Goal: Communication & Community: Participate in discussion

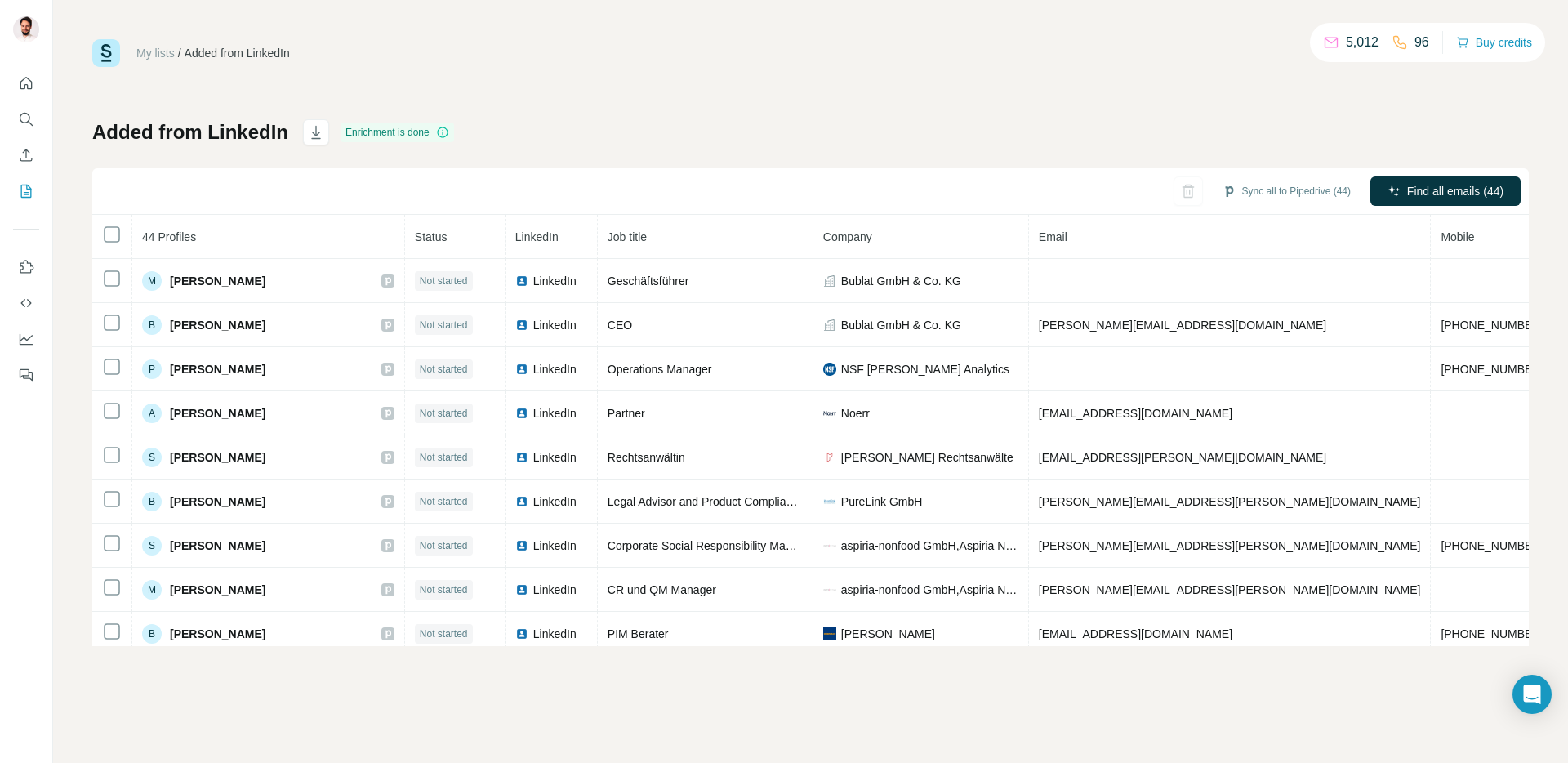
click at [609, 85] on div "My lists / Added from LinkedIn 5,012 96 Buy credits Added from LinkedIn Enrichm…" at bounding box center [810, 342] width 1437 height 607
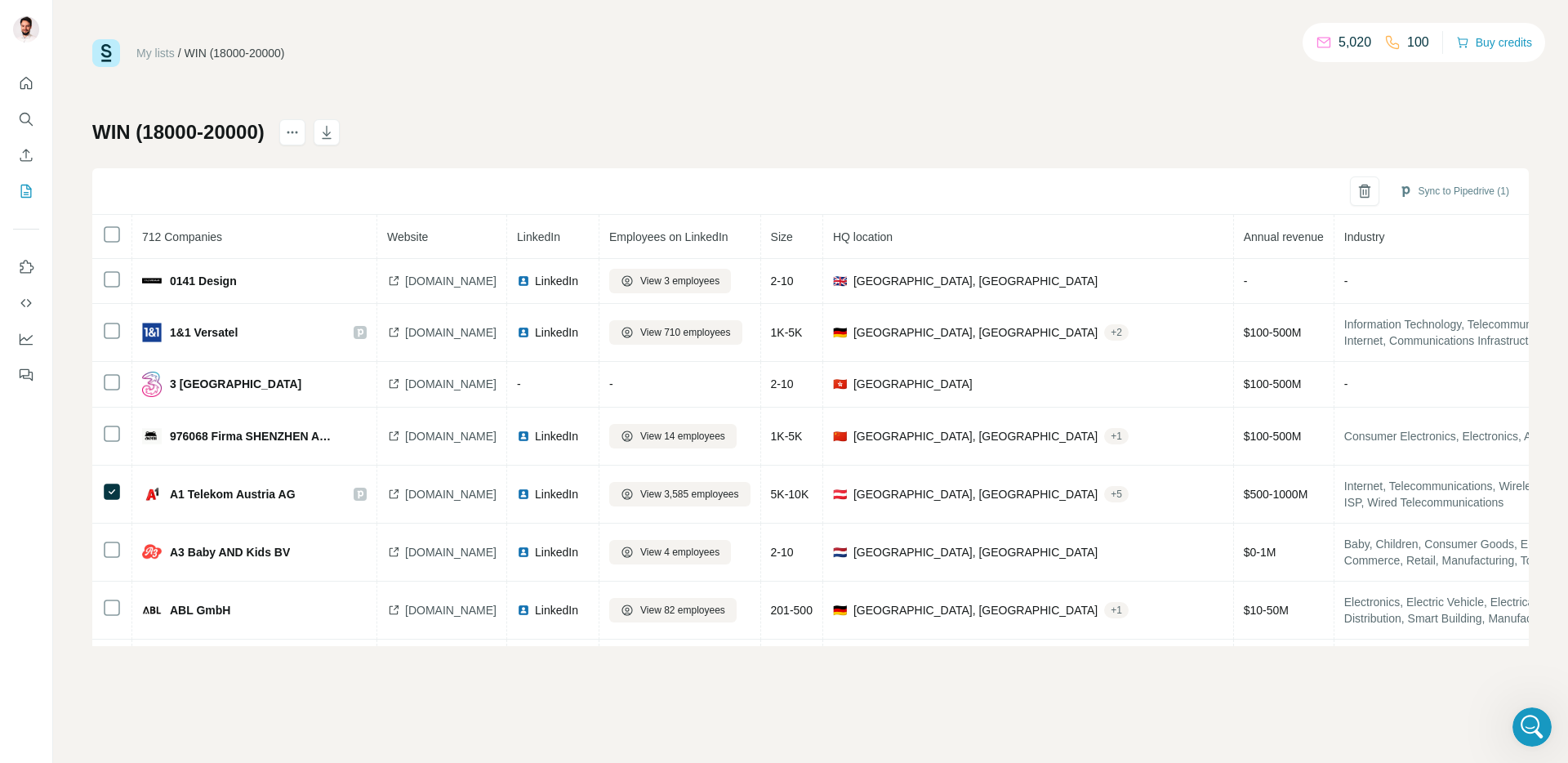
scroll to position [11946, 0]
click at [1547, 738] on div "Open Intercom Messenger" at bounding box center [1532, 727] width 54 height 54
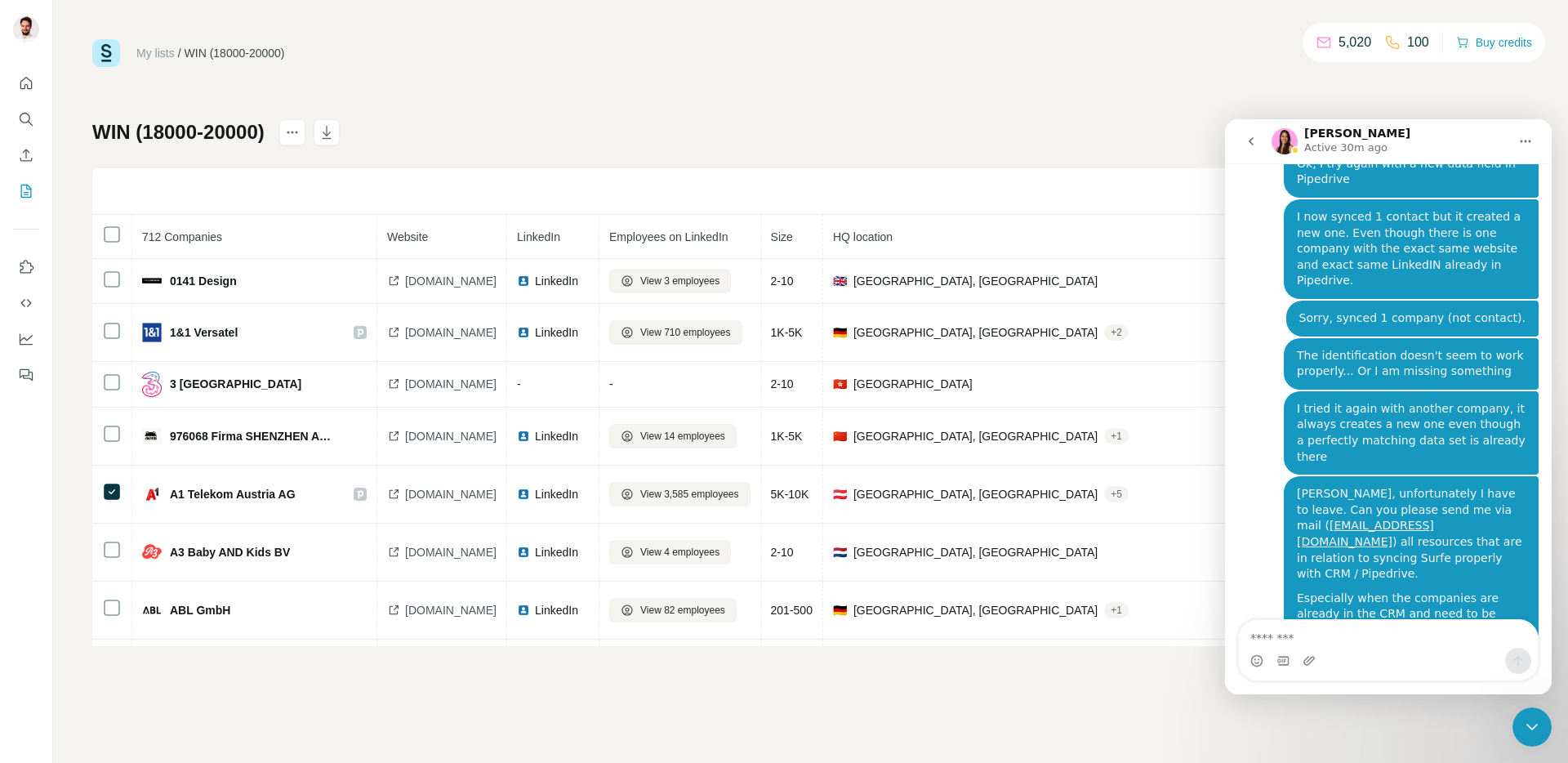
click at [1380, 625] on textarea "Message…" at bounding box center [1388, 634] width 299 height 28
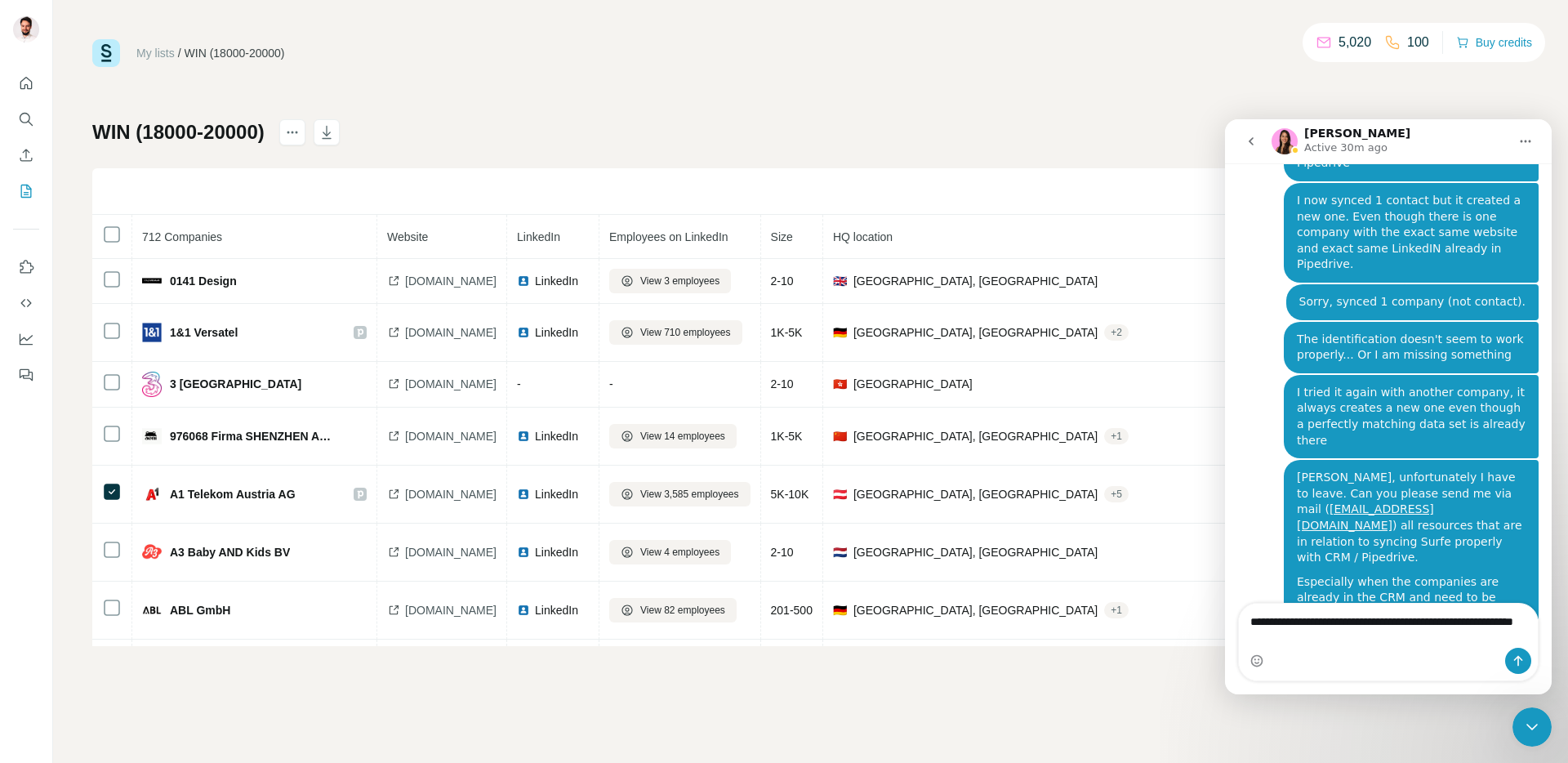
type textarea "**********"
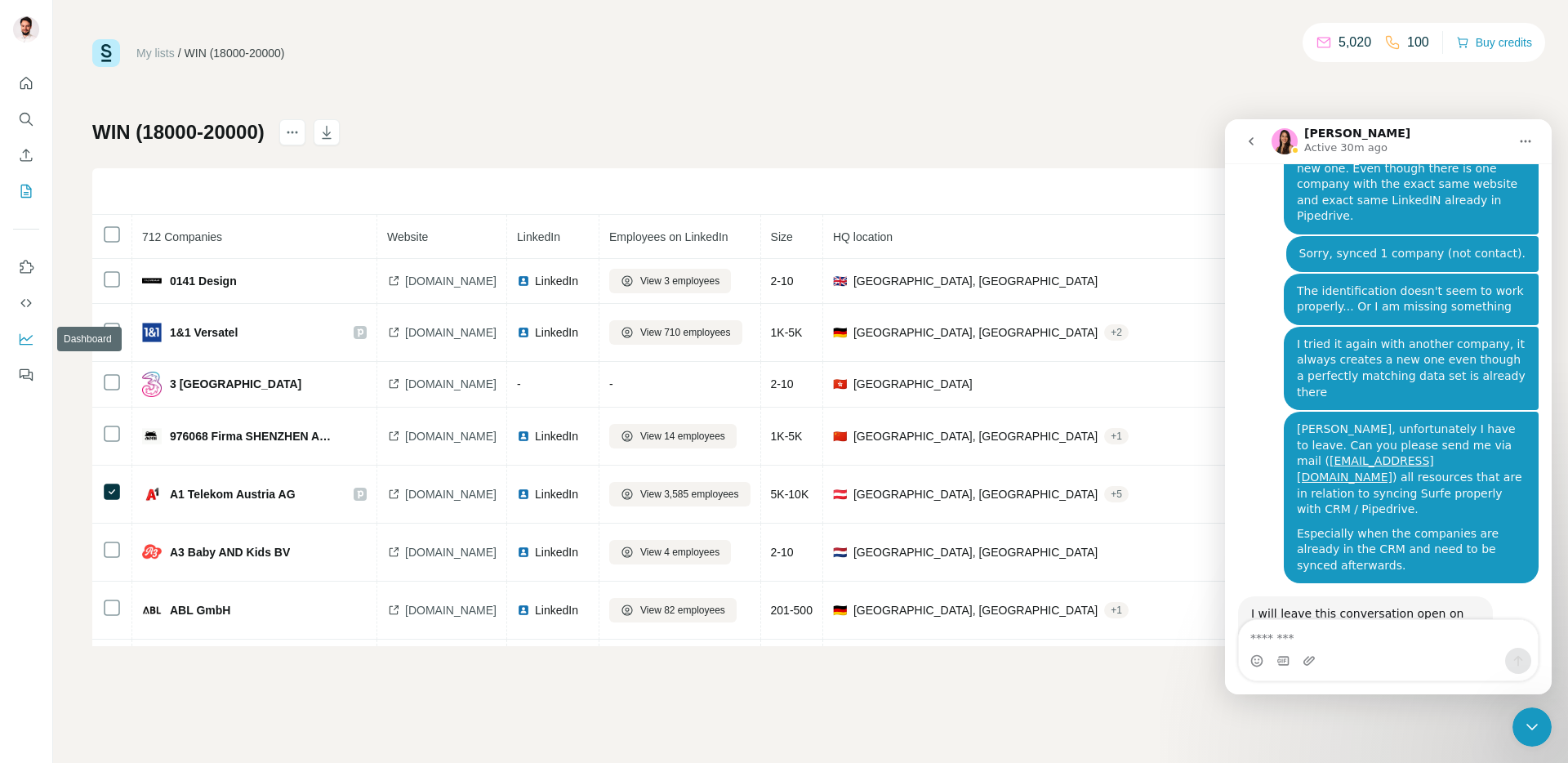
click at [26, 339] on icon "Dashboard" at bounding box center [26, 339] width 16 height 16
